Goal: Transaction & Acquisition: Purchase product/service

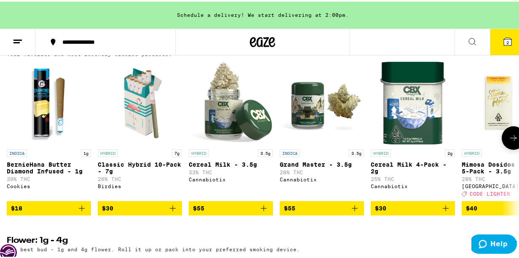
scroll to position [505, 0]
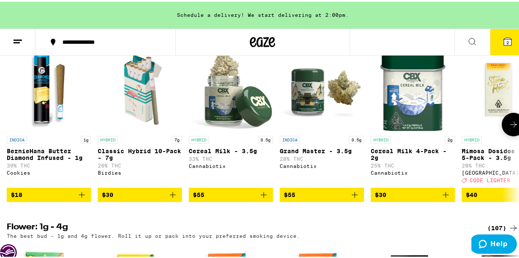
click at [508, 128] on icon at bounding box center [513, 123] width 10 height 10
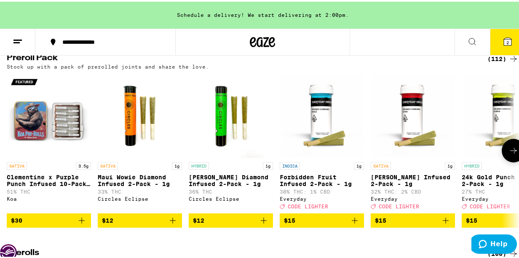
scroll to position [1895, 0]
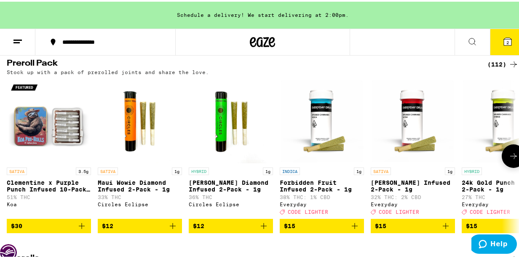
click at [508, 160] on icon at bounding box center [513, 154] width 10 height 10
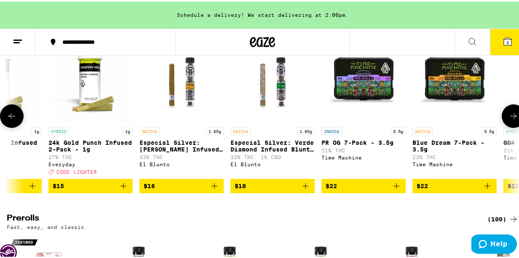
scroll to position [1979, 0]
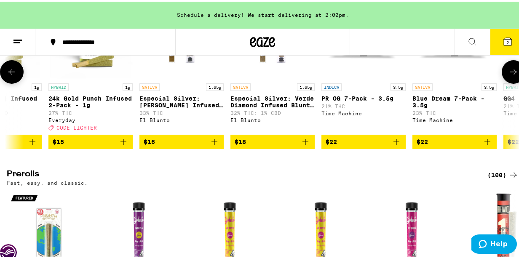
click at [214, 145] on icon "Add to bag" at bounding box center [214, 140] width 10 height 10
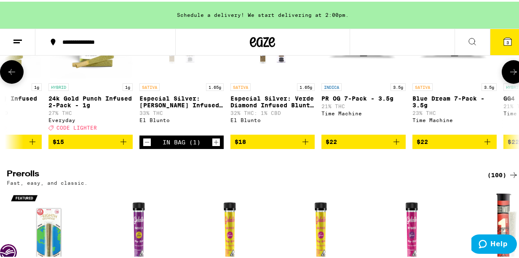
click at [508, 75] on icon at bounding box center [513, 70] width 10 height 10
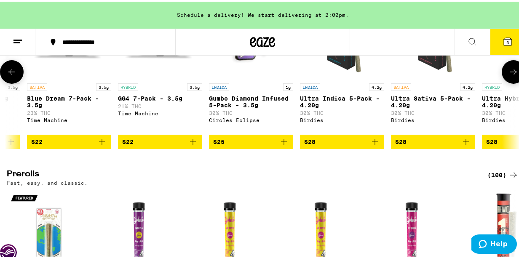
scroll to position [0, 827]
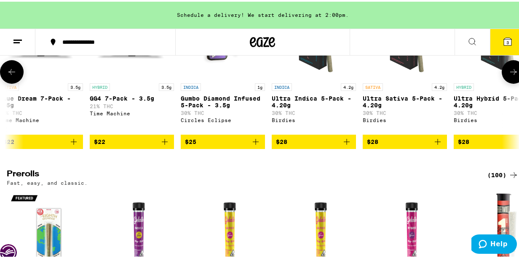
click at [508, 75] on icon at bounding box center [513, 70] width 10 height 10
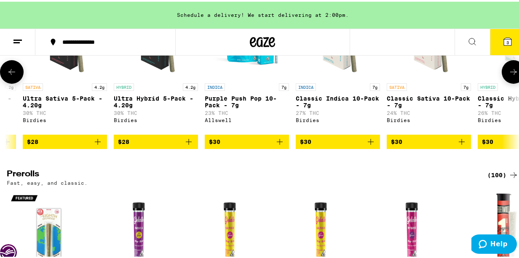
scroll to position [0, 1240]
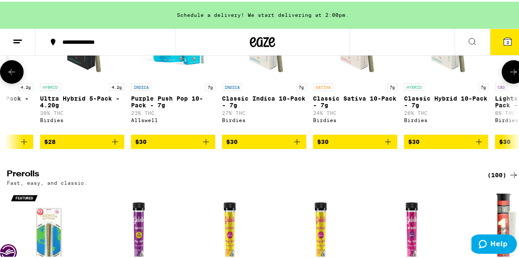
click at [508, 75] on icon at bounding box center [513, 70] width 10 height 10
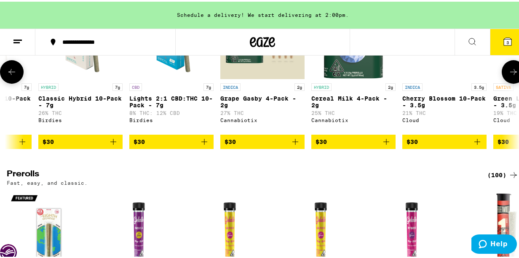
scroll to position [0, 1654]
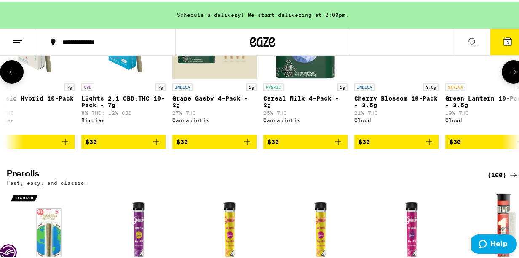
click at [508, 75] on icon at bounding box center [513, 70] width 10 height 10
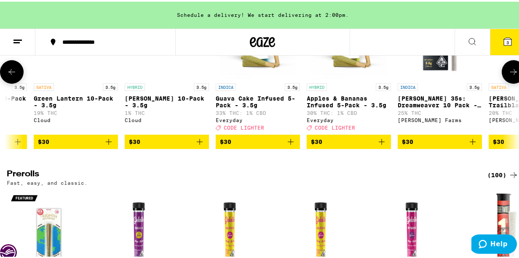
scroll to position [0, 2067]
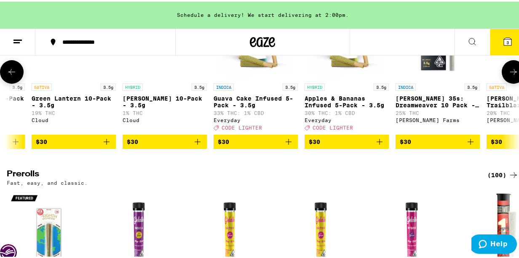
click at [510, 73] on icon at bounding box center [513, 70] width 7 height 6
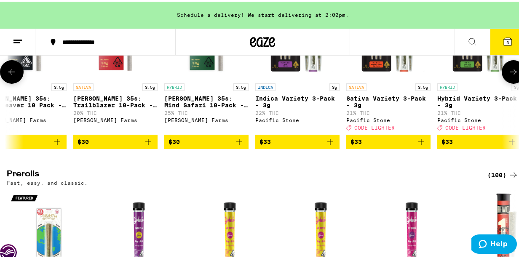
scroll to position [0, 2480]
click at [510, 73] on icon at bounding box center [513, 70] width 7 height 6
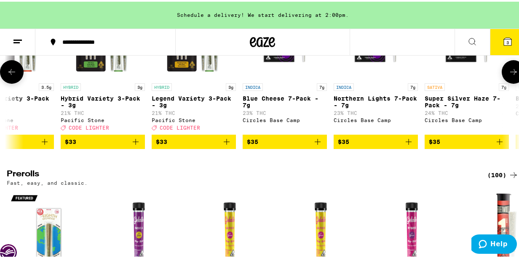
scroll to position [0, 2894]
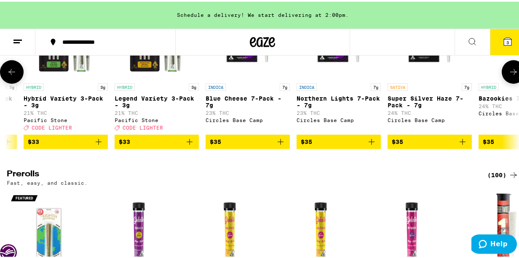
click at [510, 73] on icon at bounding box center [513, 70] width 7 height 6
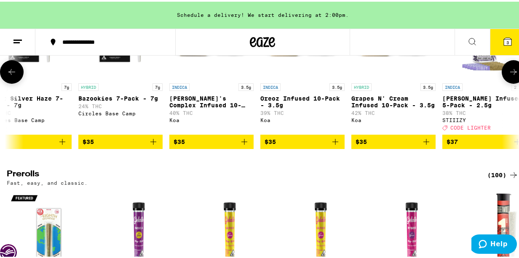
scroll to position [0, 3308]
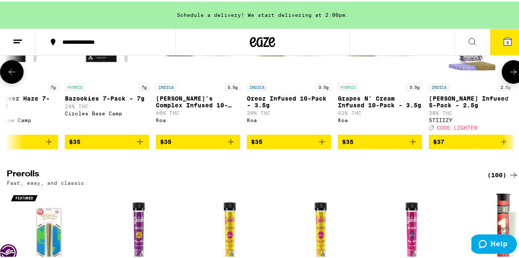
click at [508, 75] on icon at bounding box center [513, 70] width 10 height 10
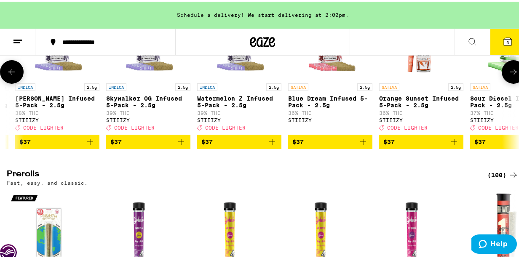
click at [508, 75] on icon at bounding box center [513, 70] width 10 height 10
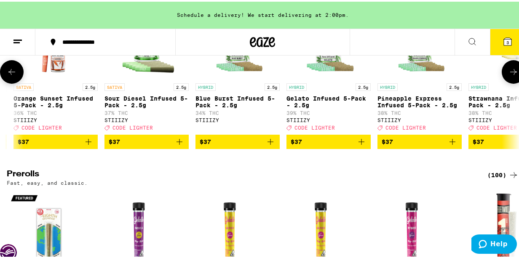
scroll to position [0, 4135]
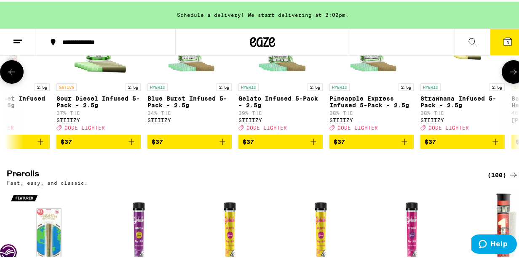
click at [508, 75] on icon at bounding box center [513, 70] width 10 height 10
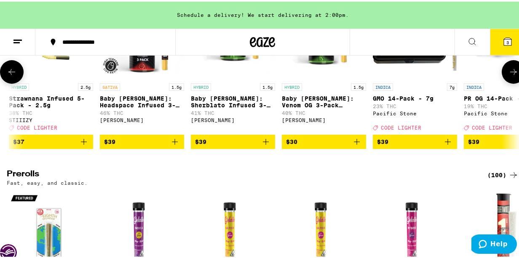
scroll to position [0, 4548]
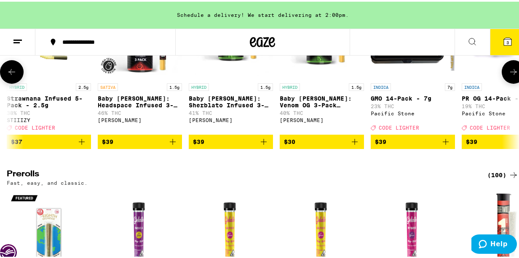
click at [508, 75] on icon at bounding box center [513, 70] width 10 height 10
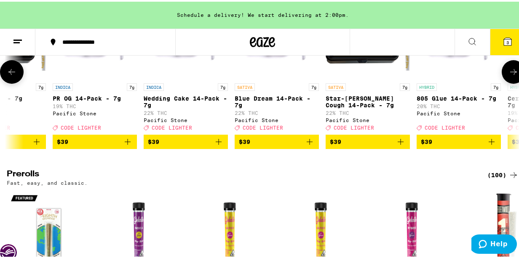
scroll to position [0, 4961]
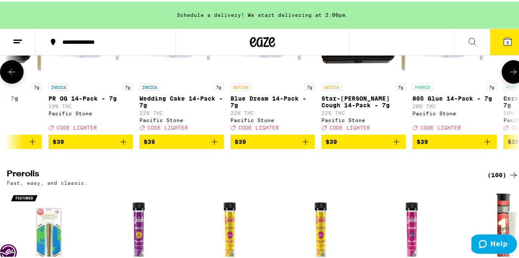
click at [508, 75] on icon at bounding box center [513, 70] width 10 height 10
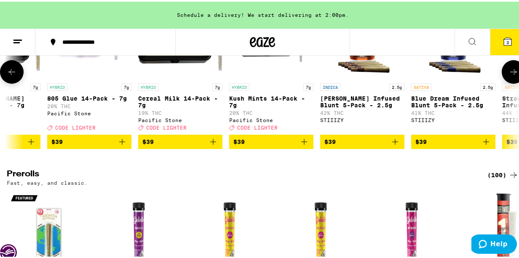
scroll to position [0, 5375]
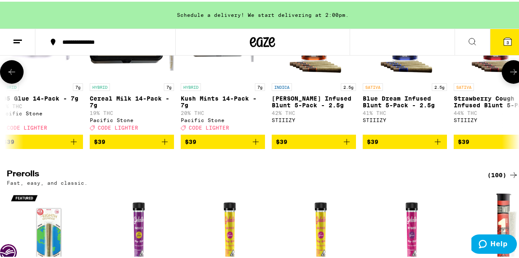
click at [508, 75] on icon at bounding box center [513, 70] width 10 height 10
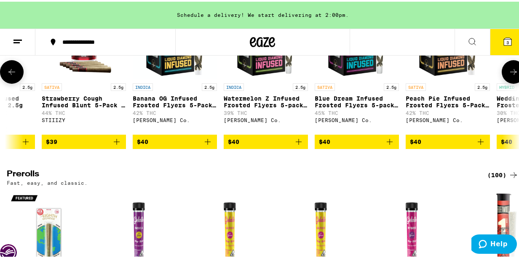
scroll to position [0, 5788]
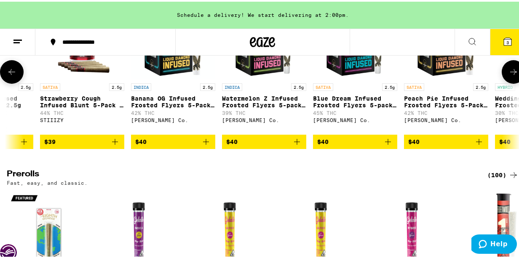
click at [508, 75] on icon at bounding box center [513, 70] width 10 height 10
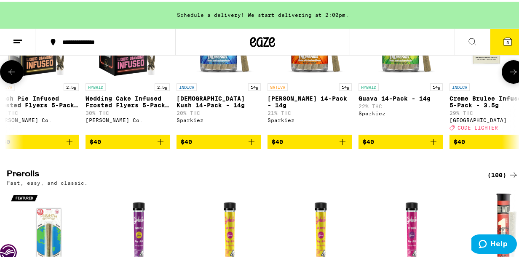
scroll to position [0, 6202]
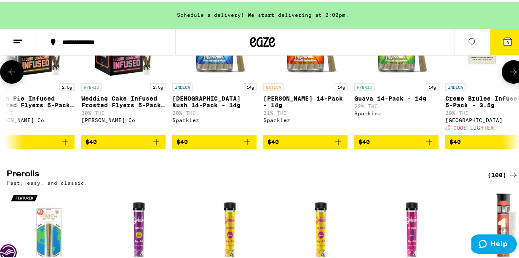
click at [508, 75] on icon at bounding box center [513, 70] width 10 height 10
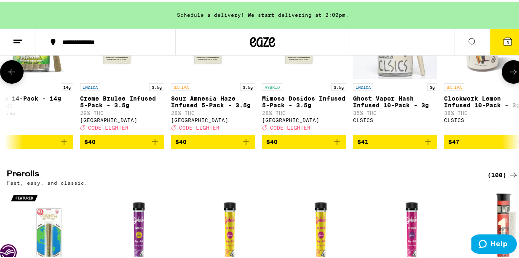
scroll to position [0, 6615]
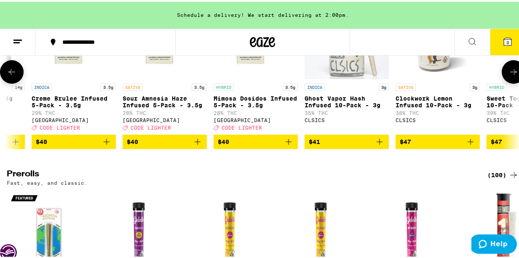
click at [510, 75] on icon at bounding box center [513, 70] width 10 height 10
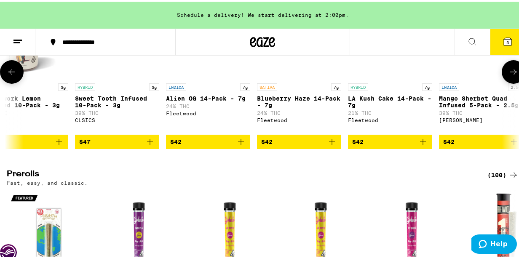
scroll to position [0, 7029]
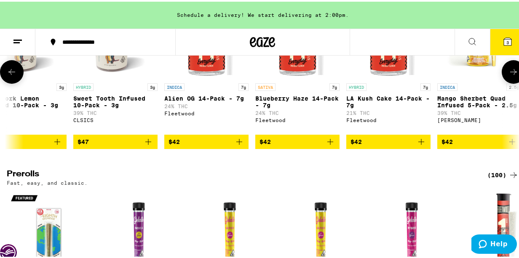
click at [510, 75] on icon at bounding box center [513, 70] width 10 height 10
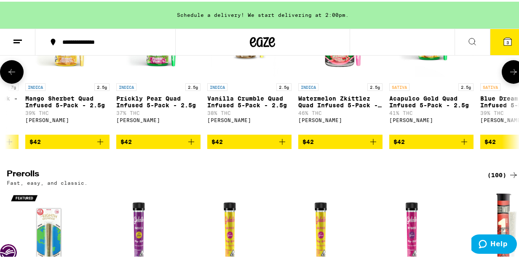
scroll to position [0, 7442]
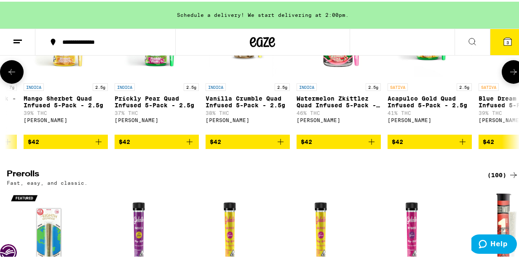
click at [510, 75] on icon at bounding box center [513, 70] width 10 height 10
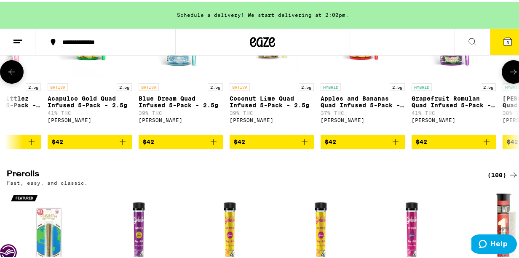
scroll to position [0, 7856]
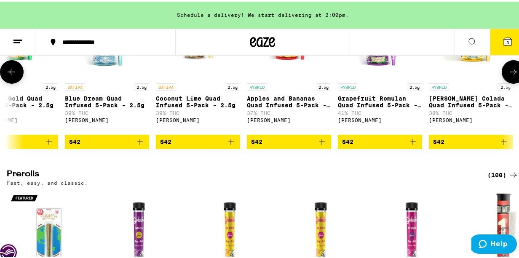
click at [510, 75] on icon at bounding box center [513, 70] width 10 height 10
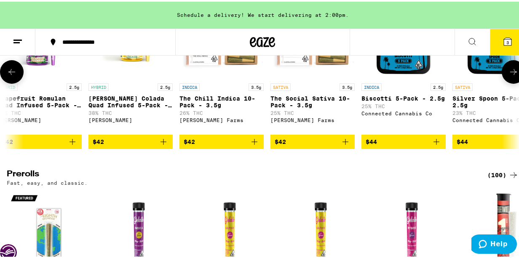
scroll to position [0, 8269]
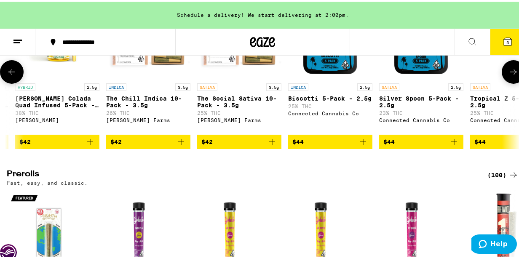
click at [510, 75] on icon at bounding box center [513, 70] width 10 height 10
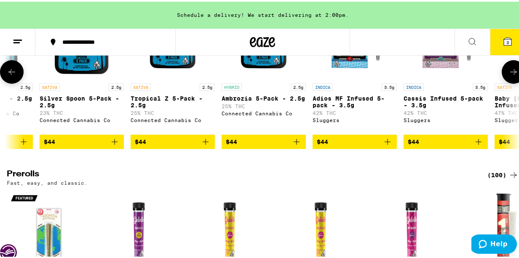
scroll to position [0, 8683]
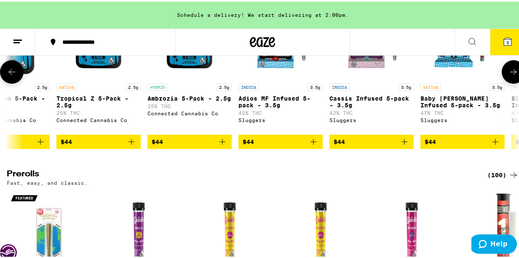
click at [510, 75] on icon at bounding box center [513, 70] width 10 height 10
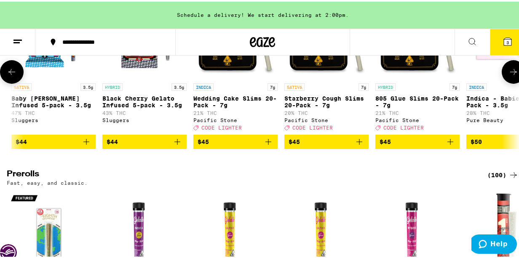
scroll to position [0, 9096]
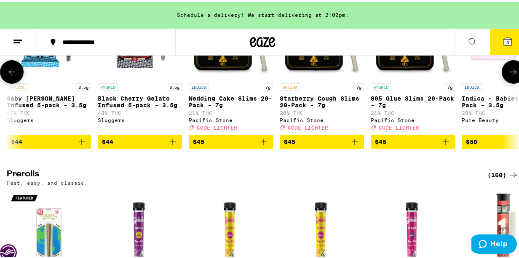
click at [510, 75] on icon at bounding box center [513, 70] width 10 height 10
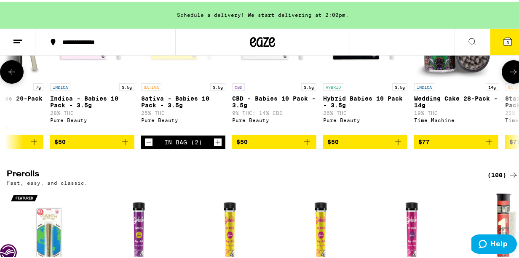
scroll to position [0, 9509]
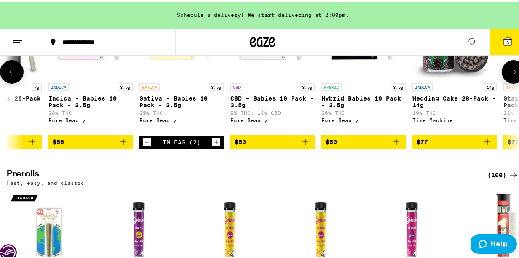
click at [508, 75] on icon at bounding box center [513, 70] width 10 height 10
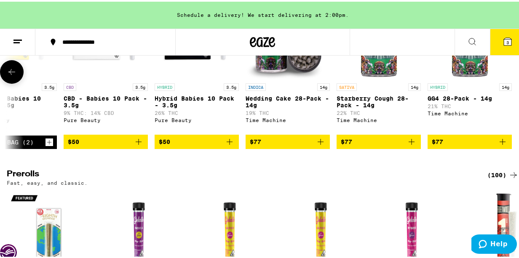
scroll to position [0, 9683]
click at [13, 75] on icon at bounding box center [12, 70] width 10 height 10
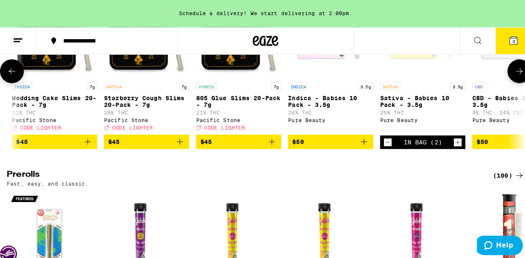
scroll to position [0, 9269]
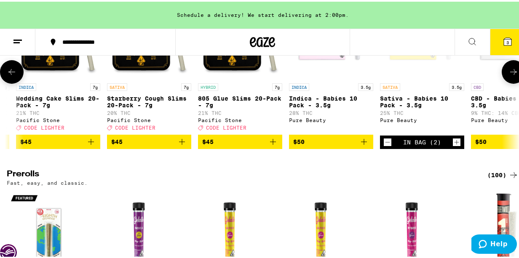
click at [334, 145] on span "$50" at bounding box center [331, 140] width 76 height 10
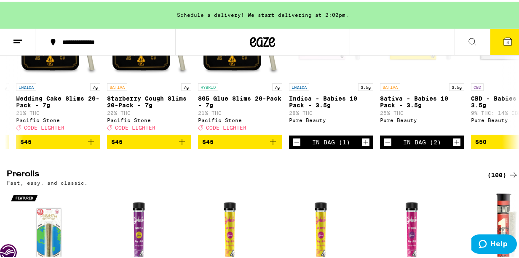
click at [502, 35] on icon at bounding box center [507, 40] width 10 height 10
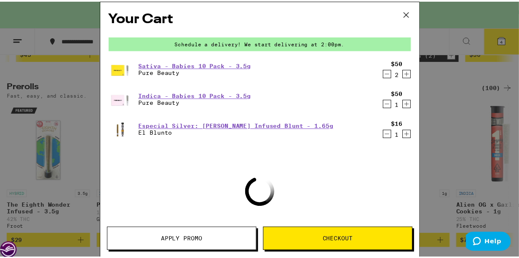
scroll to position [1893, 0]
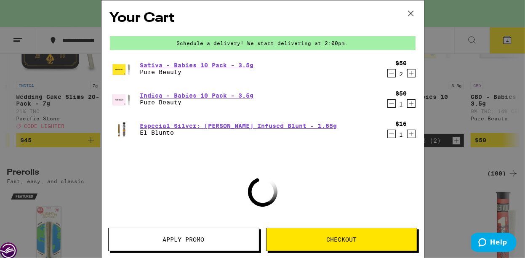
click at [208, 235] on button "Apply Promo" at bounding box center [183, 240] width 151 height 24
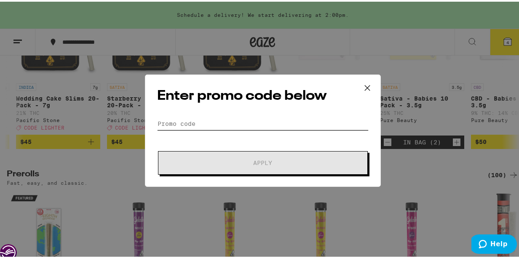
click at [197, 119] on input "Promo Code" at bounding box center [262, 122] width 211 height 13
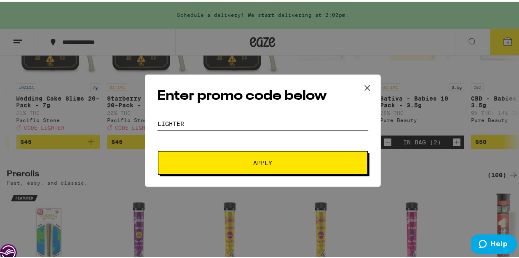
type input "lighter"
click at [269, 175] on div "Enter promo code below Promo Code lighter Apply" at bounding box center [263, 129] width 236 height 112
click at [265, 169] on button "Apply" at bounding box center [263, 161] width 210 height 24
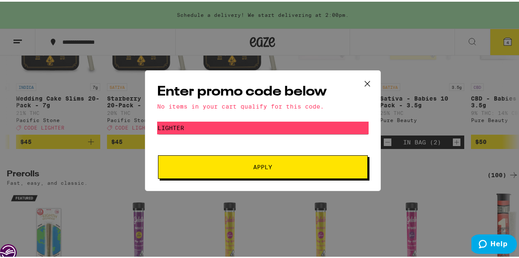
click at [364, 82] on icon at bounding box center [367, 82] width 13 height 13
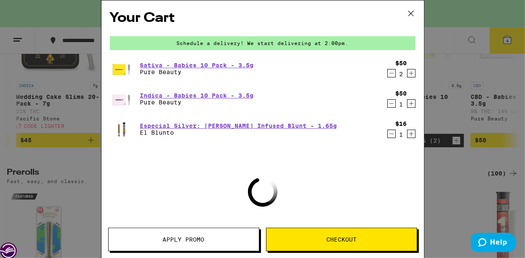
scroll to position [1807, 0]
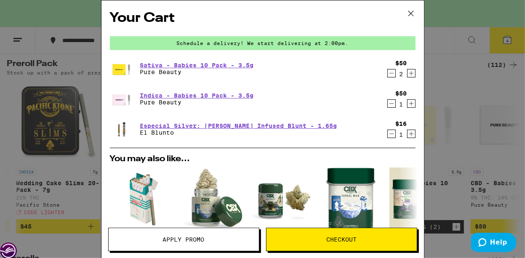
click at [338, 243] on button "Checkout" at bounding box center [341, 240] width 151 height 24
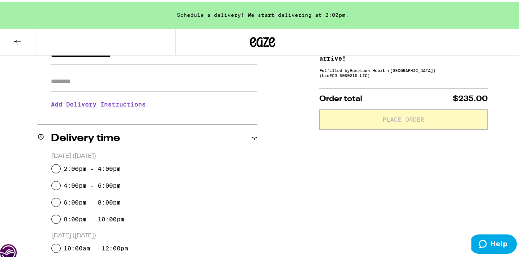
scroll to position [126, 0]
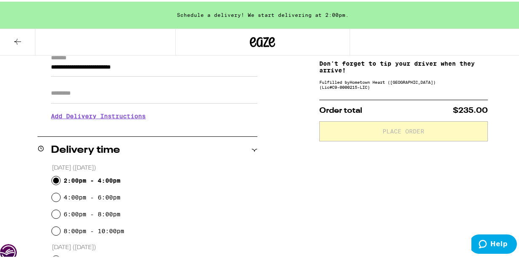
drag, startPoint x: 55, startPoint y: 178, endPoint x: 77, endPoint y: 185, distance: 23.0
click at [56, 178] on input "2:00pm - 4:00pm" at bounding box center [56, 179] width 8 height 8
radio input "true"
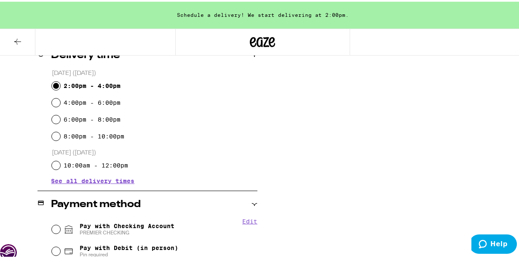
scroll to position [295, 0]
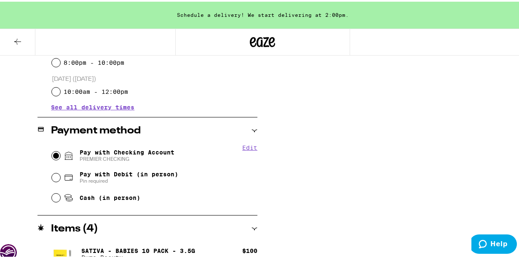
click at [54, 153] on input "Pay with Checking Account PREMIER CHECKING" at bounding box center [56, 154] width 8 height 8
radio input "true"
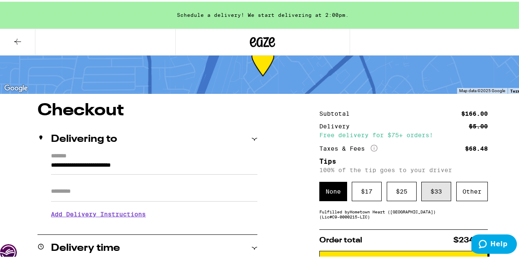
scroll to position [42, 0]
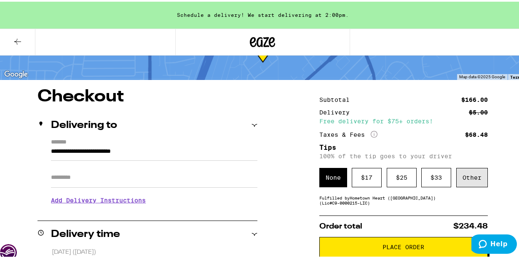
click at [467, 178] on div "Other" at bounding box center [472, 175] width 32 height 19
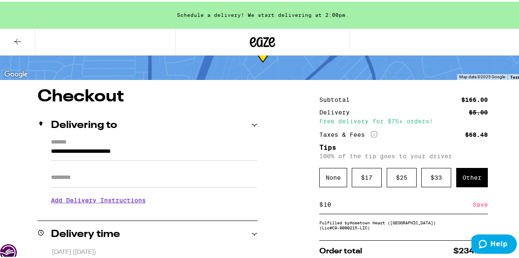
type input "10"
click at [473, 203] on div "Save" at bounding box center [480, 203] width 15 height 19
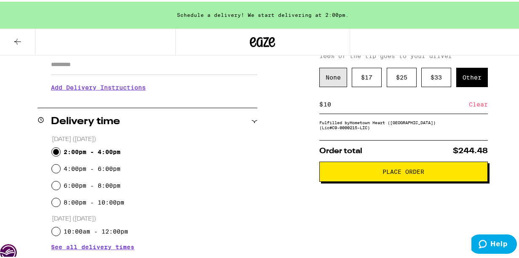
scroll to position [168, 0]
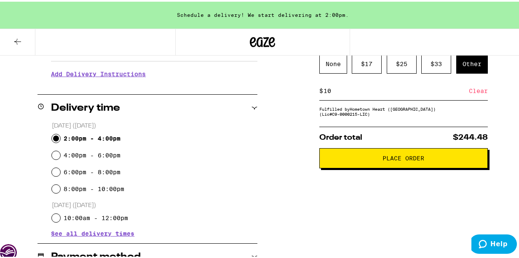
click at [346, 159] on span "Place Order" at bounding box center [403, 157] width 154 height 6
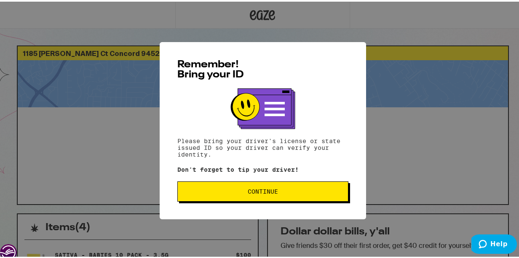
click at [277, 197] on button "Continue" at bounding box center [262, 190] width 171 height 20
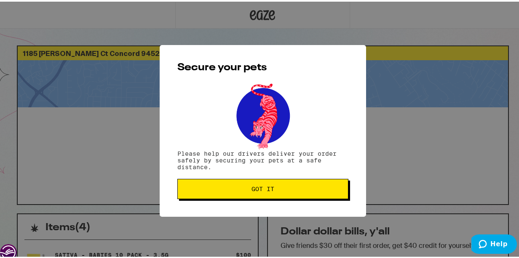
click at [273, 190] on span "Got it" at bounding box center [262, 187] width 157 height 6
